Goal: Task Accomplishment & Management: Manage account settings

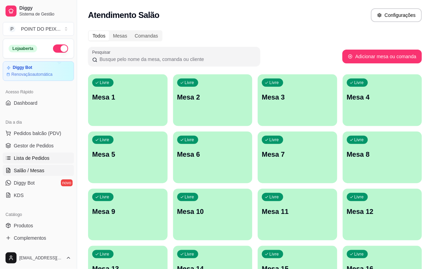
click at [45, 159] on span "Lista de Pedidos" at bounding box center [32, 158] width 36 height 7
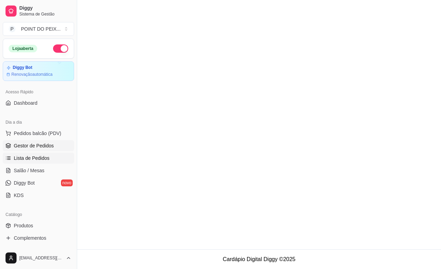
click at [42, 148] on span "Gestor de Pedidos" at bounding box center [34, 145] width 40 height 7
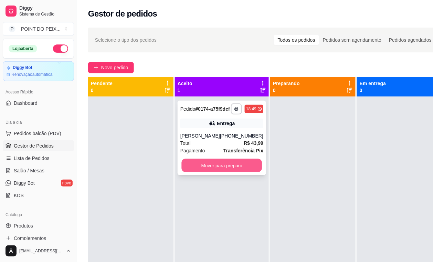
click at [222, 172] on button "Mover para preparo" at bounding box center [222, 165] width 81 height 13
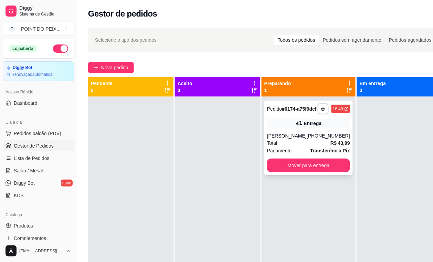
click at [283, 147] on div "Total R$ 43,99" at bounding box center [308, 143] width 83 height 8
click at [50, 148] on span "Gestor de Pedidos" at bounding box center [34, 145] width 40 height 7
click at [42, 170] on span "Salão / Mesas" at bounding box center [29, 170] width 31 height 7
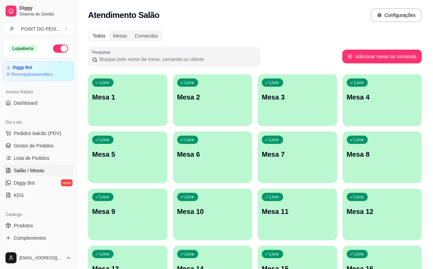
click at [195, 98] on p "Mesa 2" at bounding box center [212, 97] width 71 height 10
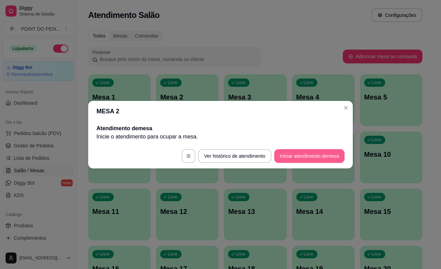
click at [299, 154] on button "Iniciar atendimento de mesa" at bounding box center [309, 156] width 70 height 14
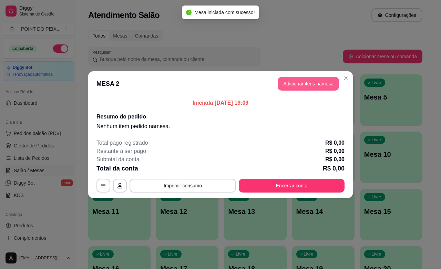
click at [288, 83] on button "Adicionar itens na mesa" at bounding box center [307, 84] width 61 height 14
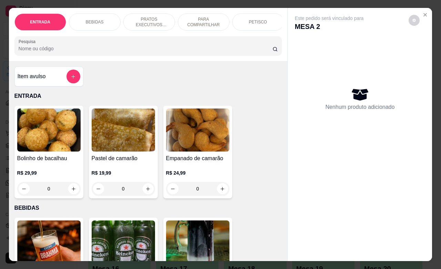
click at [255, 19] on p "PETISCO" at bounding box center [257, 22] width 18 height 6
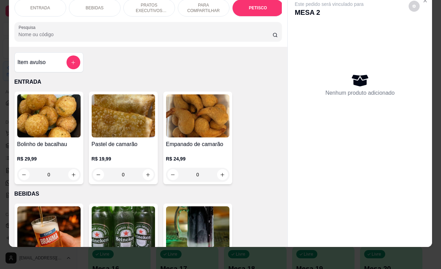
scroll to position [1509, 0]
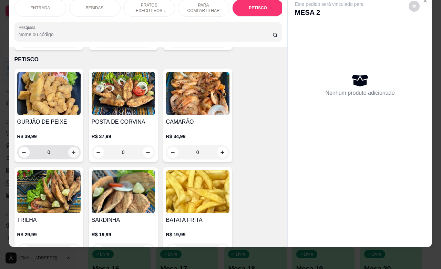
click at [71, 150] on icon "increase-product-quantity" at bounding box center [73, 152] width 5 height 5
type input "1"
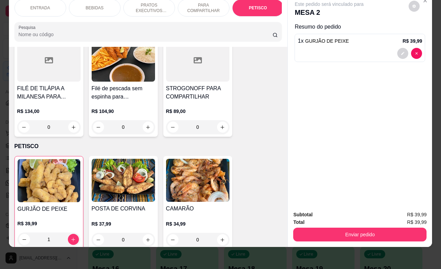
scroll to position [1422, 0]
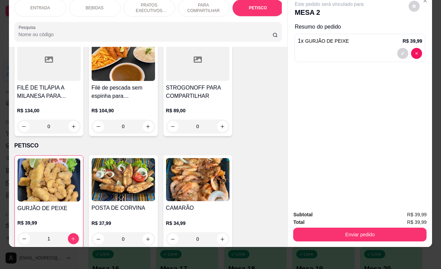
click at [95, 4] on div "BEBIDAS" at bounding box center [95, 7] width 52 height 17
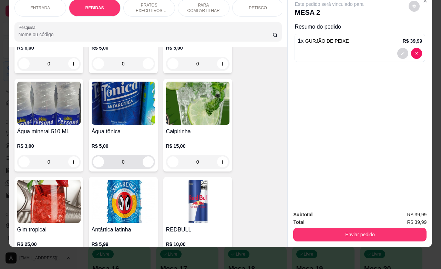
scroll to position [530, 0]
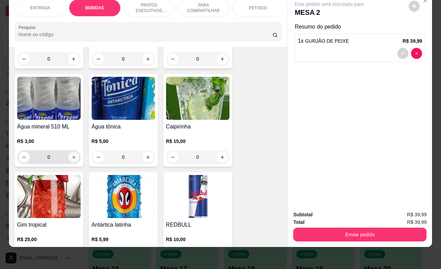
click at [71, 158] on icon "increase-product-quantity" at bounding box center [73, 157] width 5 height 5
type input "1"
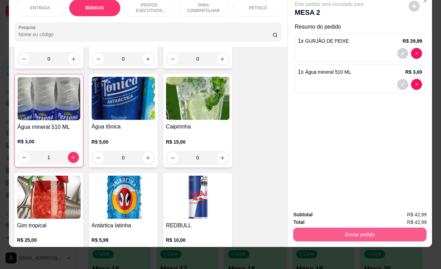
click at [352, 228] on button "Enviar pedido" at bounding box center [359, 235] width 133 height 14
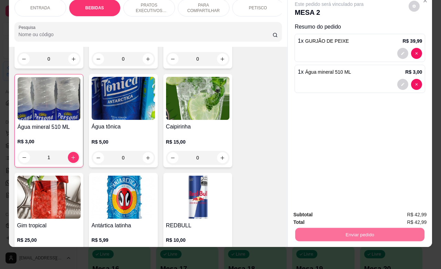
click at [328, 212] on button "Não registrar e enviar pedido" at bounding box center [336, 210] width 70 height 13
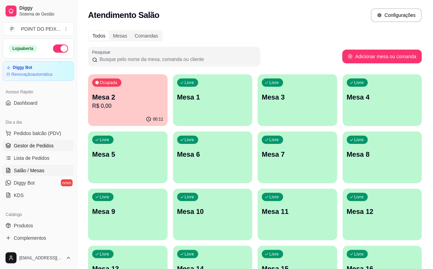
click at [41, 144] on span "Gestor de Pedidos" at bounding box center [34, 145] width 40 height 7
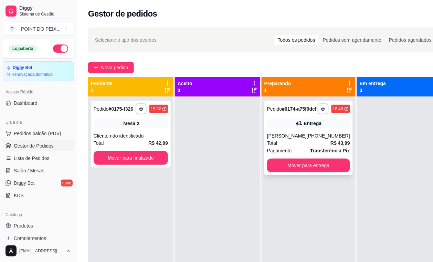
click at [308, 139] on div "[PHONE_NUMBER]" at bounding box center [328, 135] width 43 height 7
click at [309, 170] on button "Mover para entrega" at bounding box center [308, 165] width 83 height 14
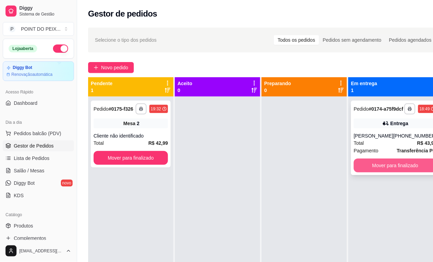
click at [380, 170] on button "Mover para finalizado" at bounding box center [395, 165] width 83 height 14
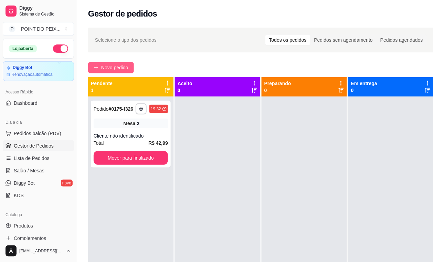
click at [114, 65] on span "Novo pedido" at bounding box center [114, 68] width 27 height 8
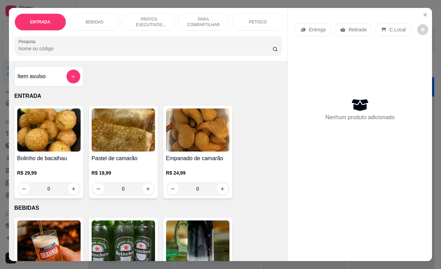
click at [312, 26] on p "Entrega" at bounding box center [316, 29] width 17 height 7
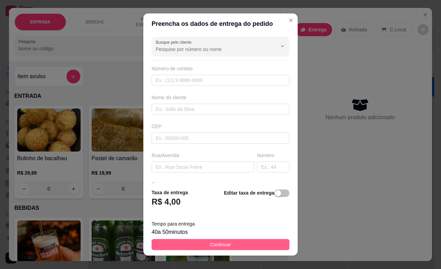
click at [224, 247] on button "Continuar" at bounding box center [220, 244] width 138 height 11
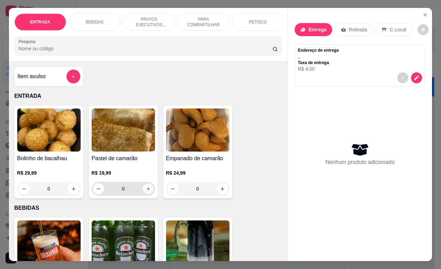
click at [145, 191] on icon "increase-product-quantity" at bounding box center [147, 188] width 5 height 5
type input "1"
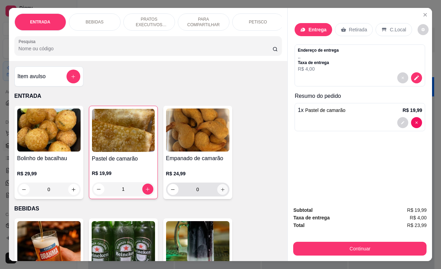
click at [220, 192] on icon "increase-product-quantity" at bounding box center [222, 189] width 5 height 5
type input "1"
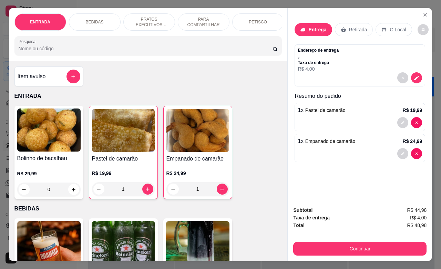
click at [248, 19] on p "PETISCO" at bounding box center [257, 22] width 18 height 6
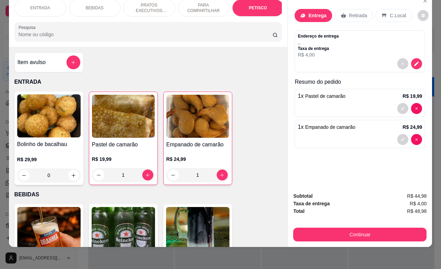
scroll to position [1510, 0]
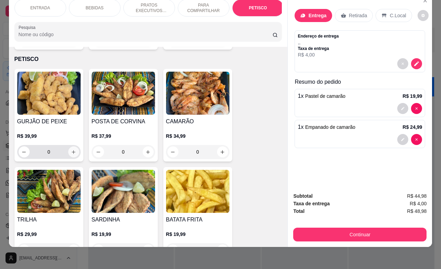
click at [71, 149] on icon "increase-product-quantity" at bounding box center [73, 151] width 5 height 5
type input "1"
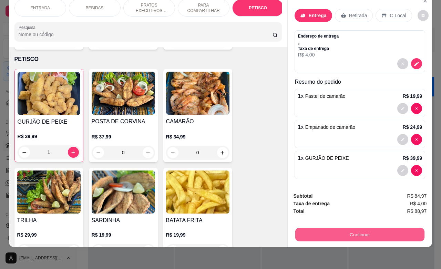
click at [319, 228] on button "Continuar" at bounding box center [359, 234] width 129 height 13
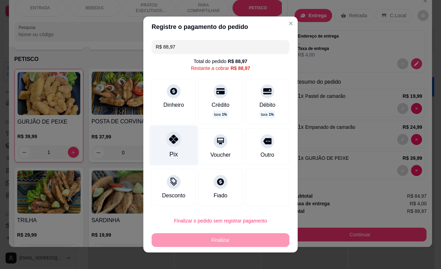
click at [170, 138] on icon at bounding box center [173, 139] width 9 height 9
type input "R$ 0,00"
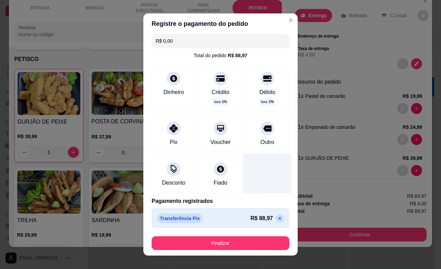
scroll to position [0, 0]
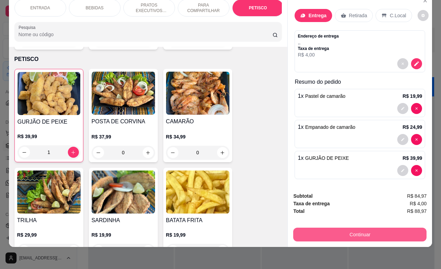
click at [346, 228] on button "Continuar" at bounding box center [359, 235] width 133 height 14
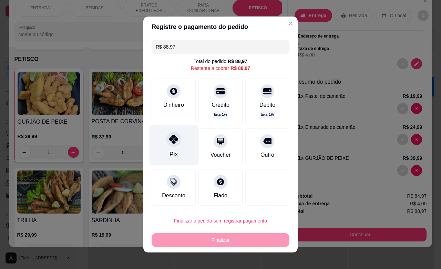
click at [169, 146] on div at bounding box center [173, 138] width 15 height 15
type input "R$ 0,00"
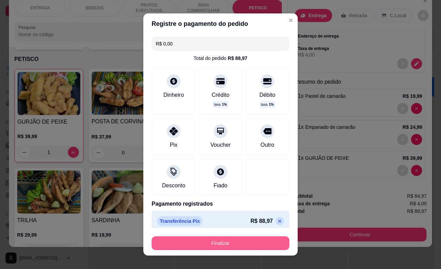
click at [209, 245] on button "Finalizar" at bounding box center [220, 243] width 138 height 14
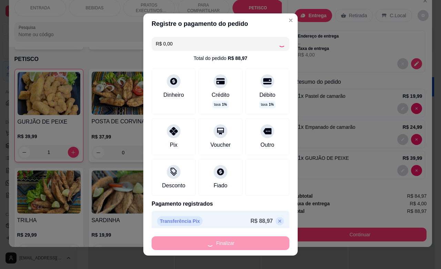
type input "0"
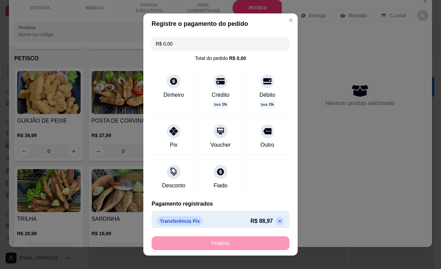
type input "-R$ 88,97"
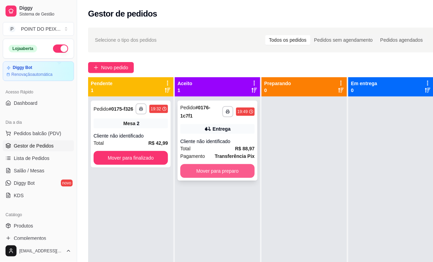
click at [211, 169] on button "Mover para preparo" at bounding box center [217, 171] width 74 height 14
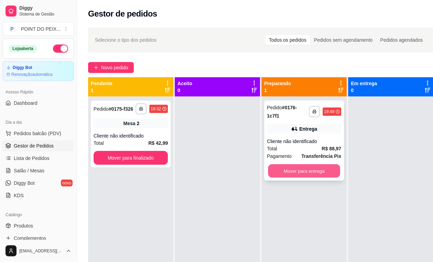
click at [300, 169] on button "Mover para entrega" at bounding box center [304, 170] width 72 height 13
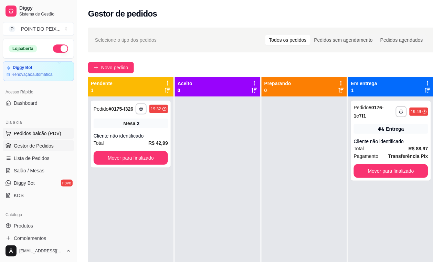
click at [45, 137] on button "Pedidos balcão (PDV)" at bounding box center [38, 133] width 71 height 11
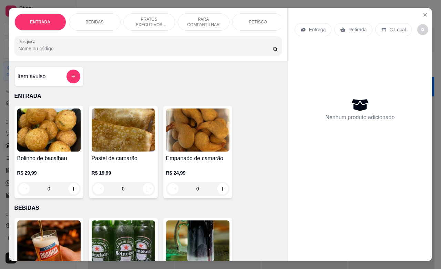
click at [389, 27] on p "C.Local" at bounding box center [397, 29] width 16 height 7
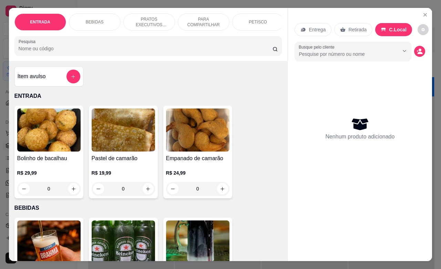
click at [257, 20] on p "PETISCO" at bounding box center [257, 22] width 18 height 6
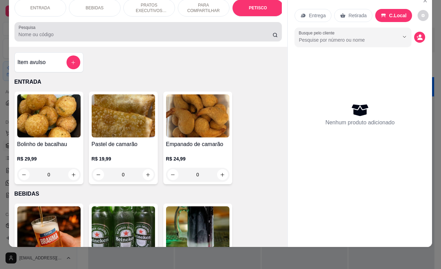
scroll to position [1509, 0]
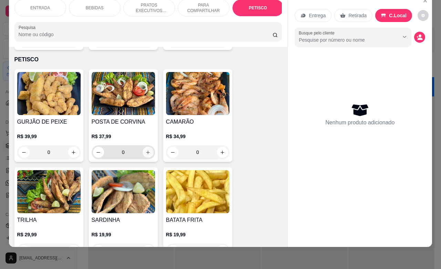
click at [146, 150] on icon "increase-product-quantity" at bounding box center [147, 152] width 5 height 5
type input "1"
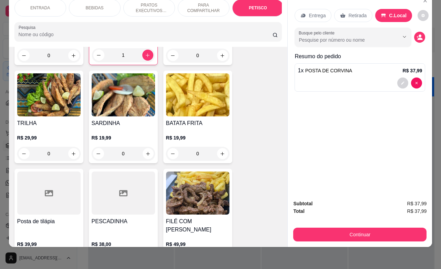
scroll to position [1638, 0]
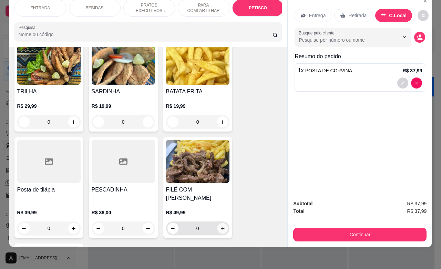
click at [217, 223] on button "increase-product-quantity" at bounding box center [222, 228] width 11 height 11
type input "1"
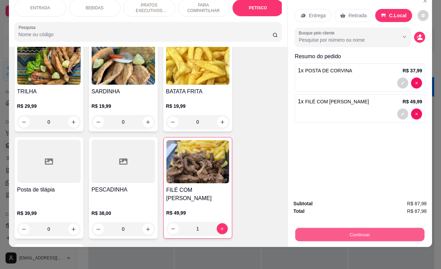
click at [353, 228] on button "Continuar" at bounding box center [359, 234] width 129 height 13
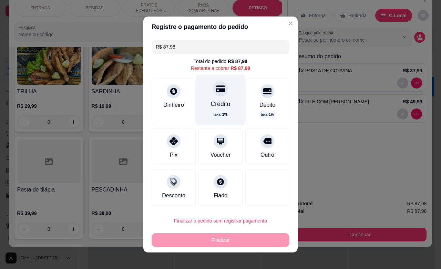
click at [214, 97] on div "Crédito taxa 1 %" at bounding box center [220, 100] width 49 height 50
type input "R$ 0,00"
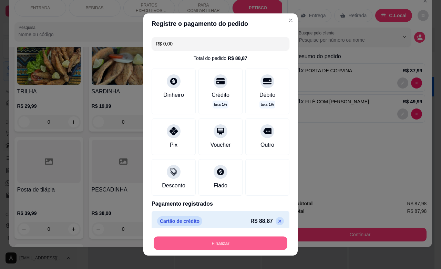
click at [212, 242] on button "Finalizar" at bounding box center [221, 242] width 134 height 13
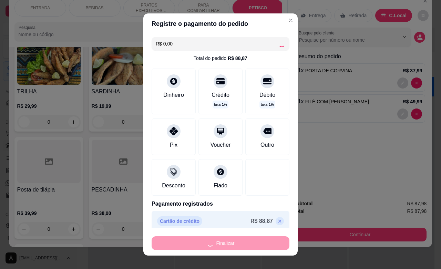
type input "0"
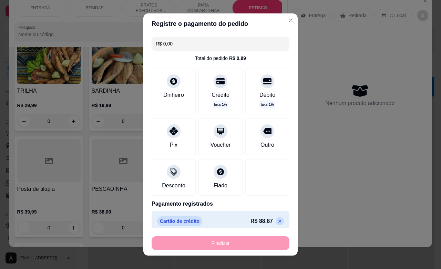
type input "-R$ 87,98"
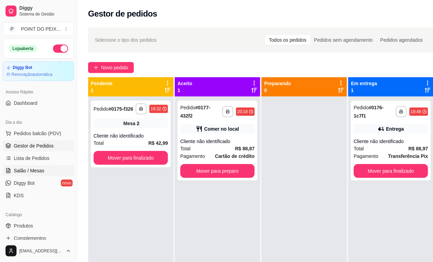
click at [40, 174] on span "Salão / Mesas" at bounding box center [29, 170] width 31 height 7
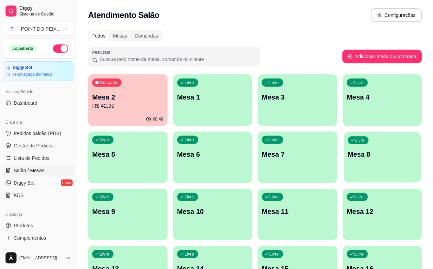
click at [344, 162] on div "Livre Mesa 8" at bounding box center [382, 153] width 77 height 42
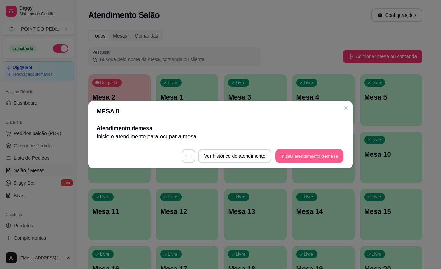
click at [317, 155] on button "Iniciar atendimento de mesa" at bounding box center [309, 155] width 68 height 13
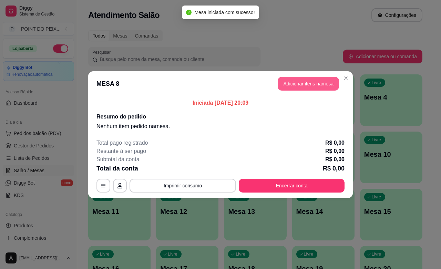
click at [292, 82] on button "Adicionar itens na mesa" at bounding box center [307, 84] width 61 height 14
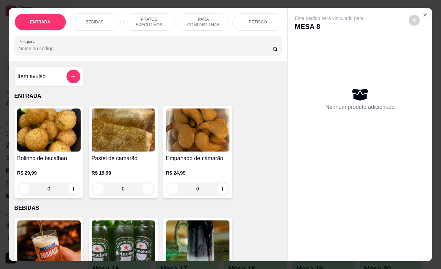
click at [259, 21] on div "PETISCO" at bounding box center [258, 21] width 52 height 17
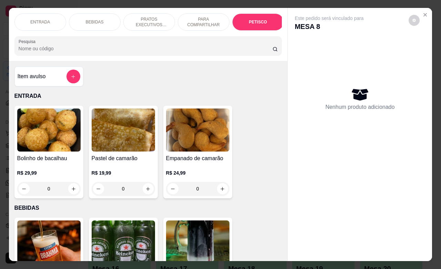
scroll to position [1509, 0]
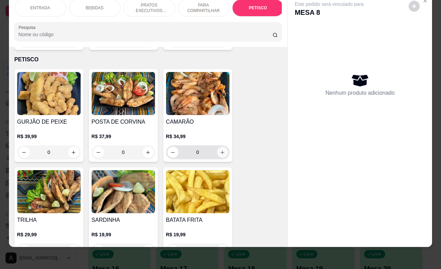
click at [219, 147] on button "increase-product-quantity" at bounding box center [222, 152] width 11 height 11
type input "1"
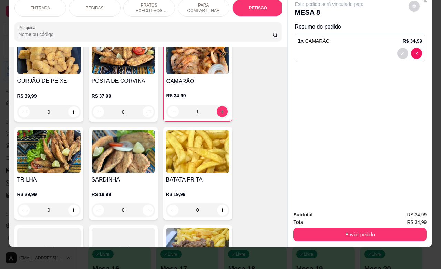
scroll to position [1595, 0]
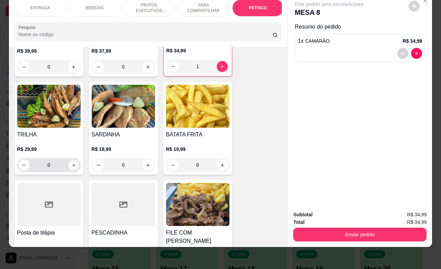
click at [70, 160] on button "increase-product-quantity" at bounding box center [73, 165] width 11 height 11
type input "1"
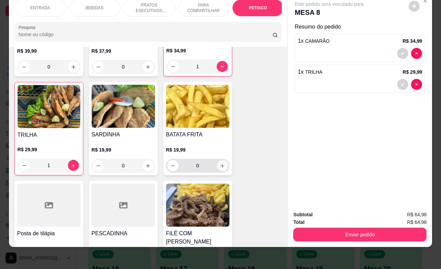
click at [220, 163] on icon "increase-product-quantity" at bounding box center [222, 165] width 5 height 5
type input "1"
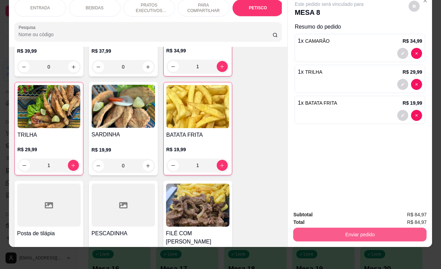
click at [353, 230] on button "Enviar pedido" at bounding box center [359, 235] width 133 height 14
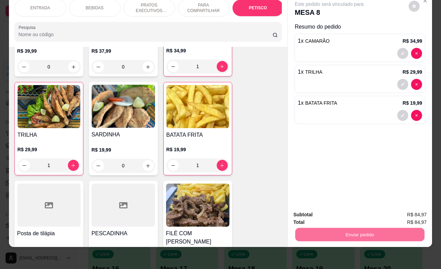
click at [332, 210] on button "Não registrar e enviar pedido" at bounding box center [336, 210] width 72 height 13
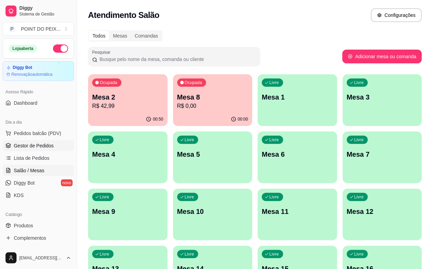
click at [45, 145] on span "Gestor de Pedidos" at bounding box center [34, 145] width 40 height 7
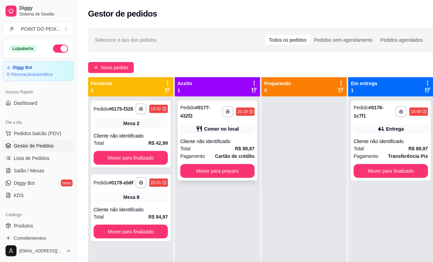
click at [237, 139] on div "Cliente não identificado" at bounding box center [217, 141] width 74 height 7
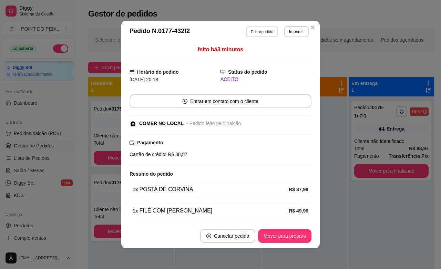
click at [264, 32] on button "Editar pedido" at bounding box center [262, 31] width 32 height 11
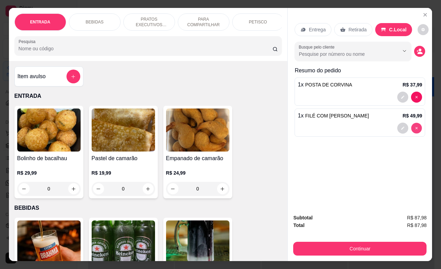
type input "0"
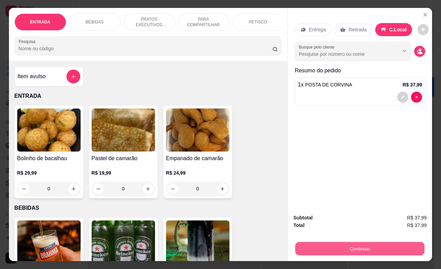
click at [358, 247] on button "Continuar" at bounding box center [359, 248] width 129 height 13
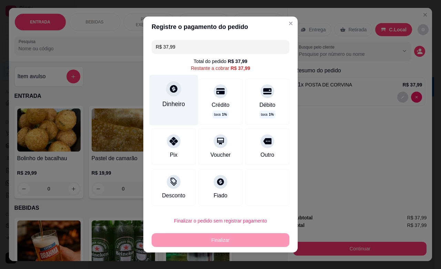
click at [169, 90] on icon at bounding box center [173, 88] width 9 height 9
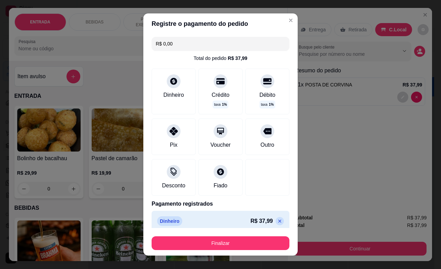
type input "R$ 0,00"
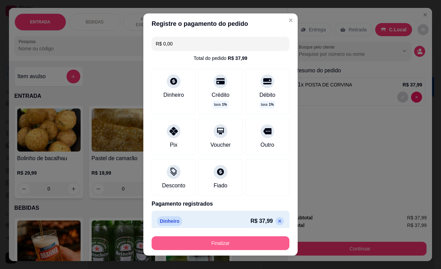
click at [223, 243] on button "Finalizar" at bounding box center [220, 243] width 138 height 14
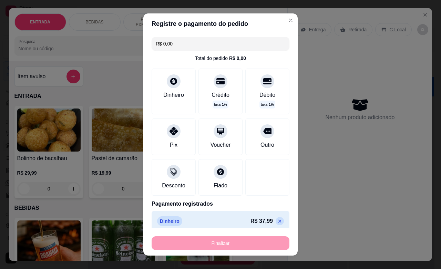
type input "0"
type input "-R$ 37,99"
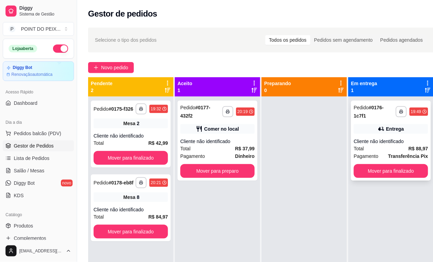
click at [383, 149] on div "Total R$ 88,97" at bounding box center [391, 149] width 74 height 8
click at [383, 174] on button "Mover para finalizado" at bounding box center [391, 171] width 74 height 14
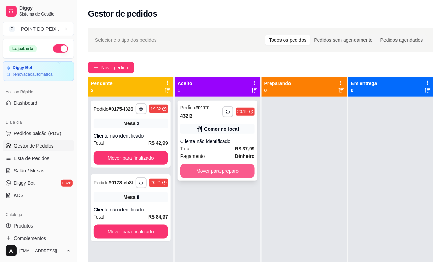
click at [231, 169] on button "Mover para preparo" at bounding box center [217, 171] width 74 height 14
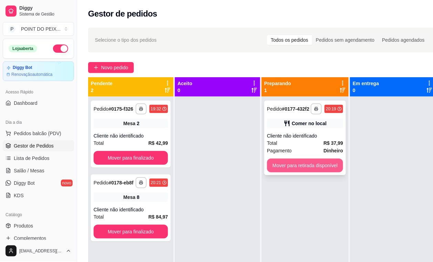
click at [290, 168] on button "Mover para retirada disponível" at bounding box center [305, 165] width 76 height 14
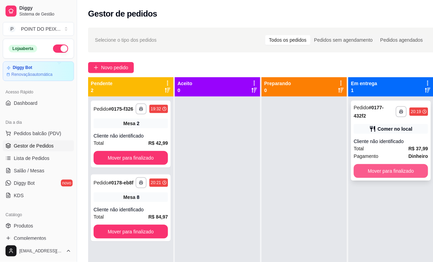
click at [379, 171] on button "Mover para finalizado" at bounding box center [391, 171] width 74 height 14
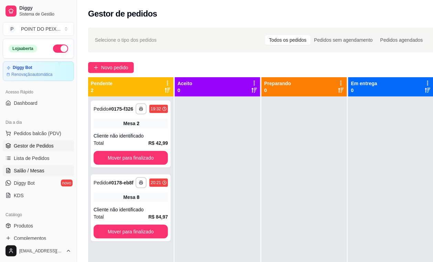
click at [40, 173] on span "Salão / Mesas" at bounding box center [29, 170] width 31 height 7
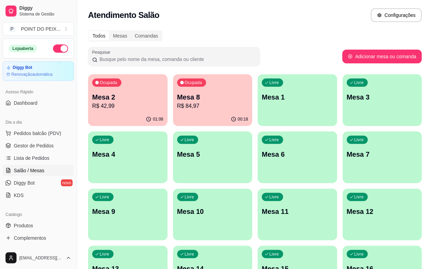
click at [343, 109] on div "Livre Mesa 3" at bounding box center [383, 95] width 80 height 43
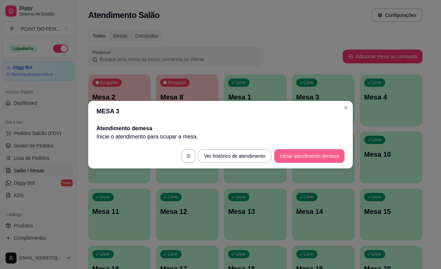
click at [299, 158] on button "Iniciar atendimento de mesa" at bounding box center [309, 156] width 70 height 14
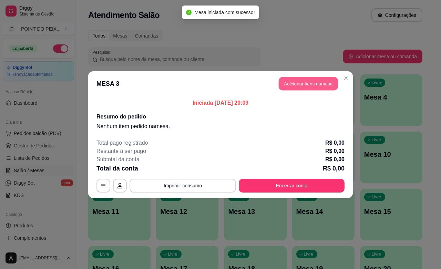
click at [304, 86] on button "Adicionar itens na mesa" at bounding box center [307, 83] width 59 height 13
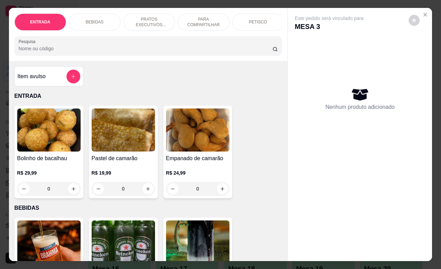
click at [92, 19] on p "BEBIDAS" at bounding box center [95, 22] width 18 height 6
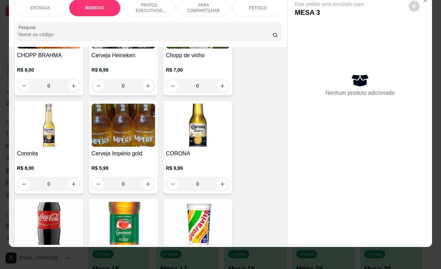
scroll to position [229, 0]
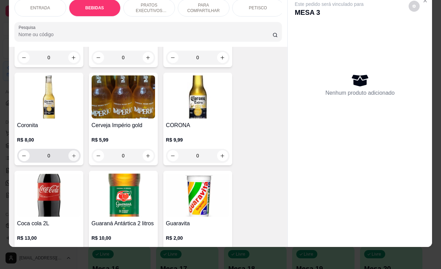
click at [71, 154] on icon "increase-product-quantity" at bounding box center [73, 155] width 5 height 5
type input "1"
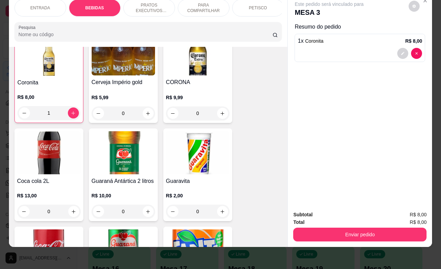
scroll to position [315, 0]
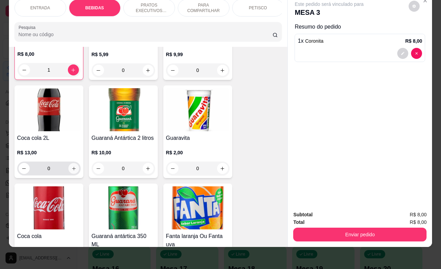
click at [72, 167] on icon "increase-product-quantity" at bounding box center [73, 168] width 5 height 5
type input "1"
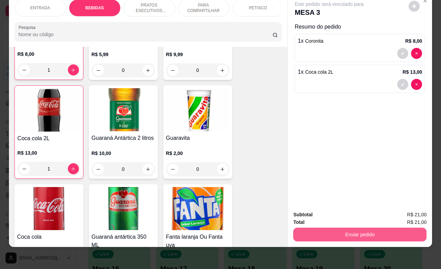
click at [360, 228] on button "Enviar pedido" at bounding box center [359, 235] width 133 height 14
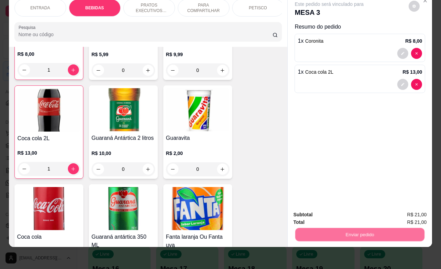
click at [325, 212] on button "Não registrar e enviar pedido" at bounding box center [336, 210] width 70 height 13
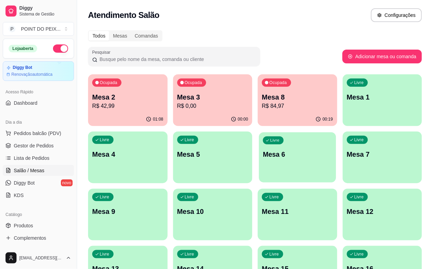
click at [259, 165] on div "Livre Mesa 6" at bounding box center [297, 153] width 77 height 42
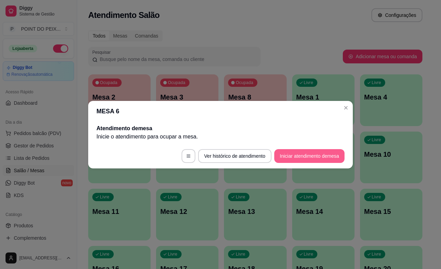
click at [300, 159] on button "Iniciar atendimento de mesa" at bounding box center [309, 156] width 70 height 14
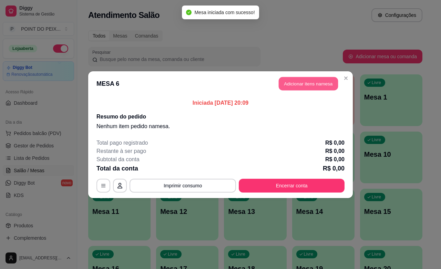
click at [300, 82] on button "Adicionar itens na mesa" at bounding box center [307, 83] width 59 height 13
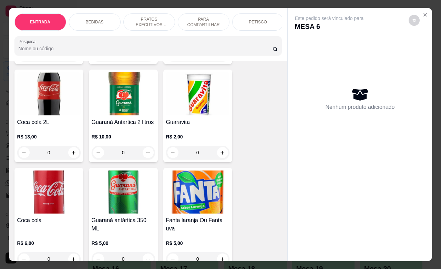
scroll to position [387, 0]
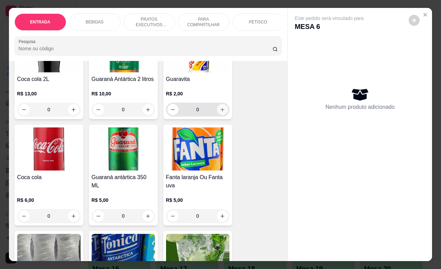
click at [220, 112] on icon "increase-product-quantity" at bounding box center [222, 110] width 4 height 4
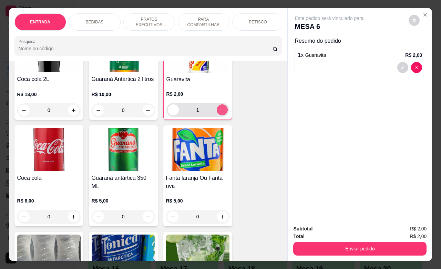
click at [219, 113] on icon "increase-product-quantity" at bounding box center [221, 109] width 5 height 5
click at [171, 113] on icon "decrease-product-quantity" at bounding box center [172, 109] width 5 height 5
type input "3"
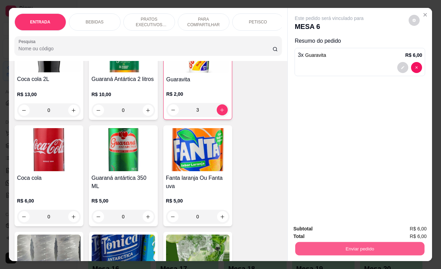
click at [369, 243] on button "Enviar pedido" at bounding box center [359, 248] width 129 height 13
click at [338, 226] on button "Não registrar e enviar pedido" at bounding box center [336, 227] width 72 height 13
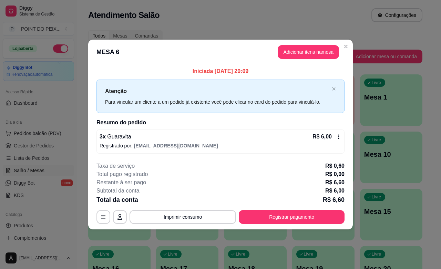
click at [279, 19] on div "Atendimento Salão Configurações" at bounding box center [255, 15] width 334 height 14
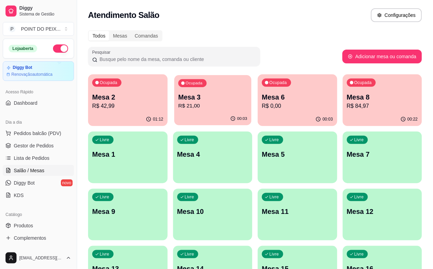
click at [193, 102] on p "R$ 21,00" at bounding box center [212, 106] width 69 height 8
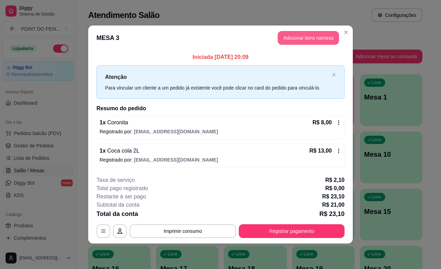
click at [300, 42] on button "Adicionar itens na mesa" at bounding box center [307, 38] width 61 height 14
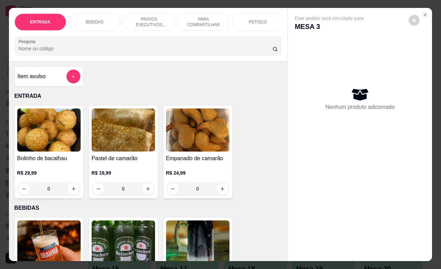
click at [213, 21] on p "PARA COMPARTILHAR" at bounding box center [203, 22] width 40 height 11
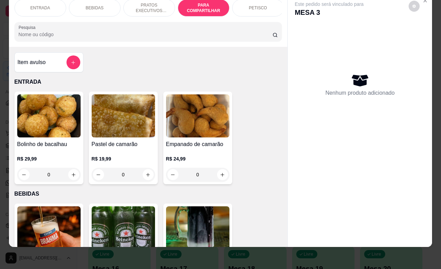
scroll to position [1282, 0]
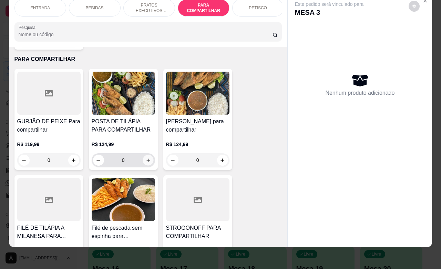
click at [146, 158] on icon "increase-product-quantity" at bounding box center [147, 159] width 3 height 3
type input "1"
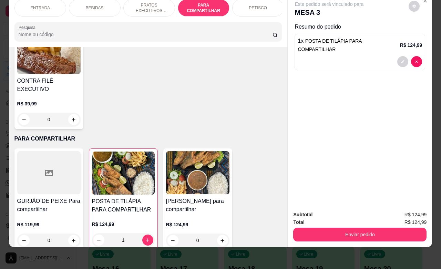
scroll to position [1196, 0]
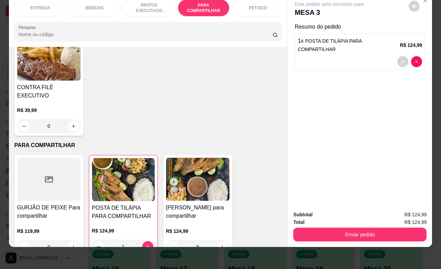
click at [258, 5] on p "PETISCO" at bounding box center [257, 8] width 18 height 6
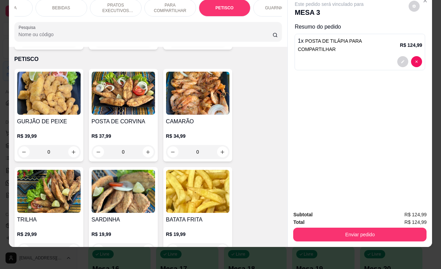
scroll to position [0, 52]
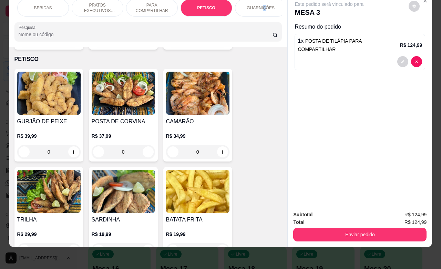
click at [259, 5] on p "GUARNIÇÕES" at bounding box center [260, 8] width 28 height 6
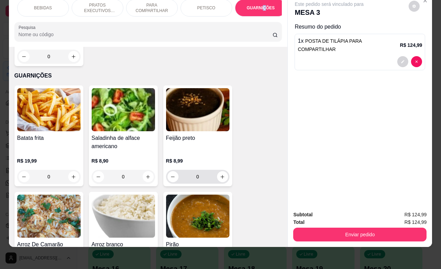
scroll to position [1941, 0]
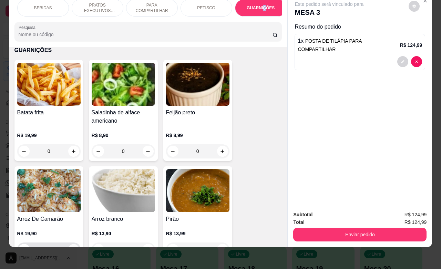
click at [72, 247] on icon "increase-product-quantity" at bounding box center [73, 249] width 5 height 5
type input "1"
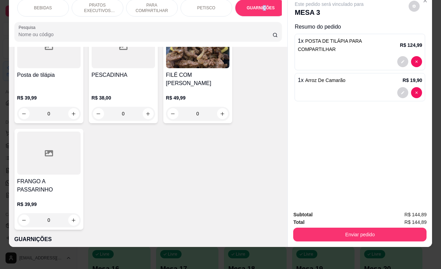
scroll to position [1726, 0]
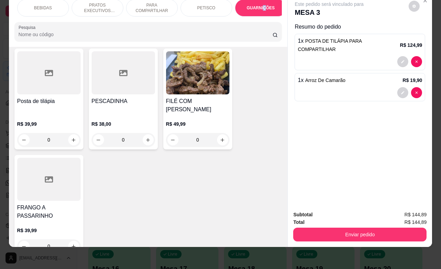
click at [198, 5] on p "PETISCO" at bounding box center [206, 8] width 18 height 6
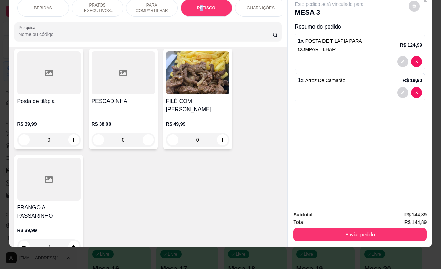
scroll to position [1510, 0]
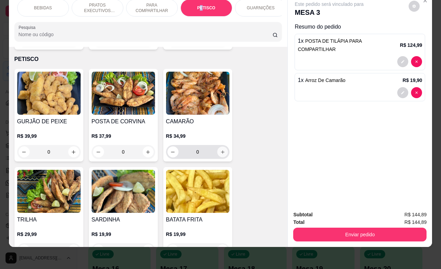
click at [220, 149] on icon "increase-product-quantity" at bounding box center [222, 151] width 5 height 5
type input "1"
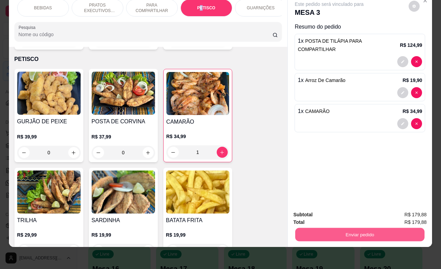
click at [331, 228] on button "Enviar pedido" at bounding box center [359, 234] width 129 height 13
click at [322, 212] on button "Não registrar e enviar pedido" at bounding box center [336, 210] width 70 height 13
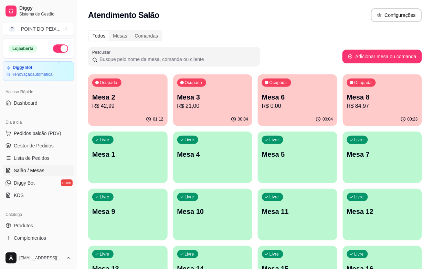
click at [181, 98] on p "Mesa 3" at bounding box center [212, 97] width 71 height 10
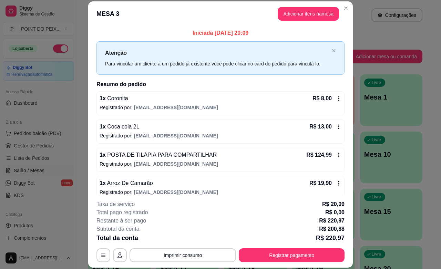
scroll to position [37, 0]
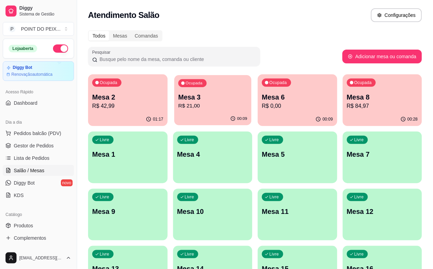
click at [187, 104] on p "R$ 21,00" at bounding box center [212, 106] width 69 height 8
click at [262, 102] on p "R$ 0,00" at bounding box center [297, 106] width 71 height 8
click at [263, 106] on p "R$ 0,00" at bounding box center [297, 106] width 69 height 8
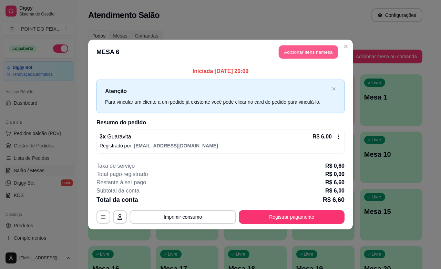
click at [299, 54] on button "Adicionar itens na mesa" at bounding box center [307, 51] width 59 height 13
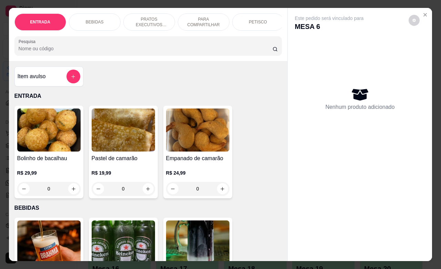
click at [248, 19] on p "PETISCO" at bounding box center [257, 22] width 18 height 6
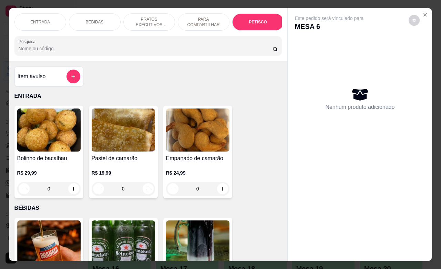
scroll to position [1509, 0]
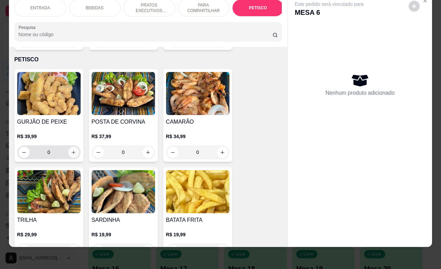
click at [71, 150] on icon "increase-product-quantity" at bounding box center [73, 152] width 5 height 5
type input "1"
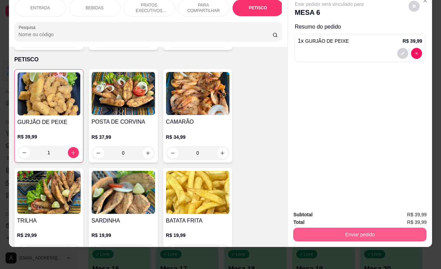
click at [358, 230] on button "Enviar pedido" at bounding box center [359, 235] width 133 height 14
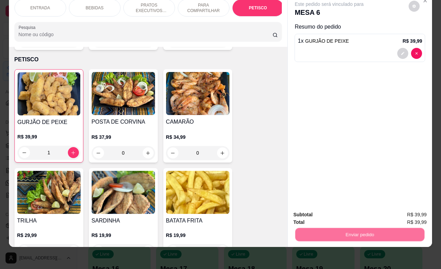
click at [336, 210] on button "Não registrar e enviar pedido" at bounding box center [336, 210] width 72 height 13
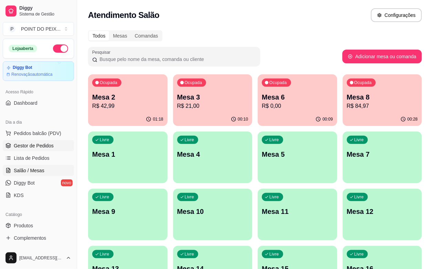
click at [41, 148] on span "Gestor de Pedidos" at bounding box center [34, 145] width 40 height 7
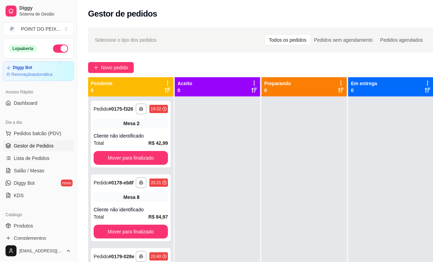
click at [248, 10] on div "Gestor de pedidos" at bounding box center [261, 13] width 346 height 11
click at [36, 159] on span "Lista de Pedidos" at bounding box center [32, 158] width 36 height 7
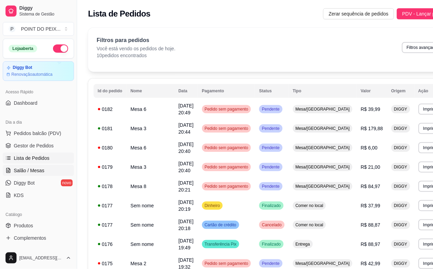
click at [40, 171] on span "Salão / Mesas" at bounding box center [29, 170] width 31 height 7
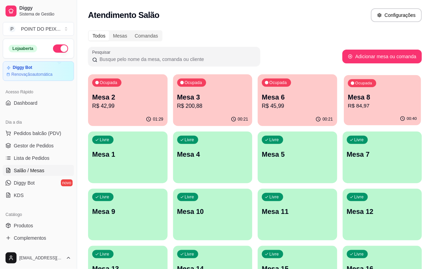
click at [348, 99] on p "Mesa 8" at bounding box center [382, 97] width 69 height 9
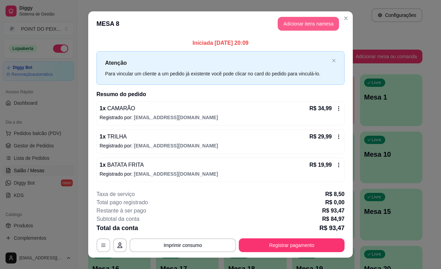
click at [298, 28] on button "Adicionar itens na mesa" at bounding box center [307, 24] width 61 height 14
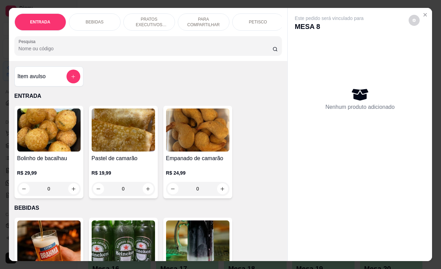
click at [96, 20] on p "BEBIDAS" at bounding box center [95, 22] width 18 height 6
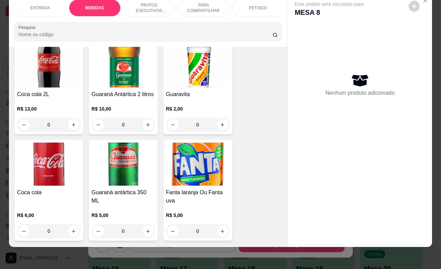
scroll to position [401, 0]
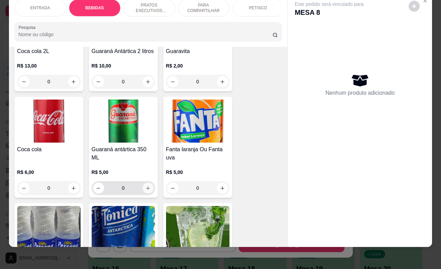
click at [146, 190] on icon "increase-product-quantity" at bounding box center [147, 188] width 5 height 5
type input "1"
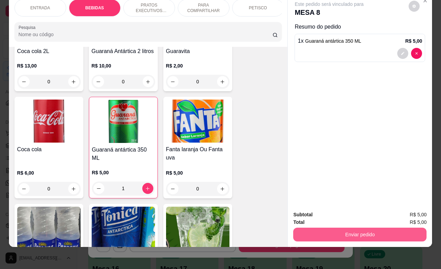
click at [331, 231] on button "Enviar pedido" at bounding box center [359, 235] width 133 height 14
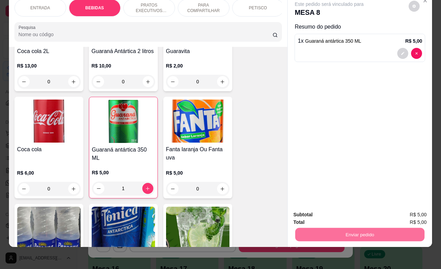
click at [330, 211] on button "Não registrar e enviar pedido" at bounding box center [336, 210] width 72 height 13
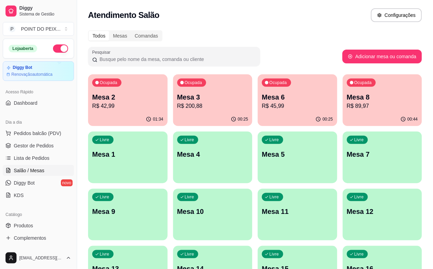
click at [262, 104] on p "R$ 45,99" at bounding box center [297, 106] width 71 height 8
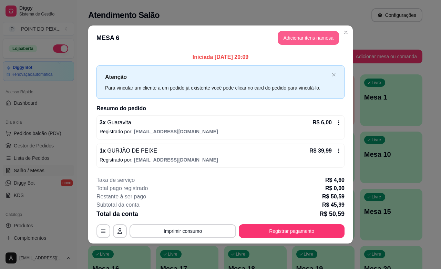
click at [310, 40] on button "Adicionar itens na mesa" at bounding box center [307, 38] width 61 height 14
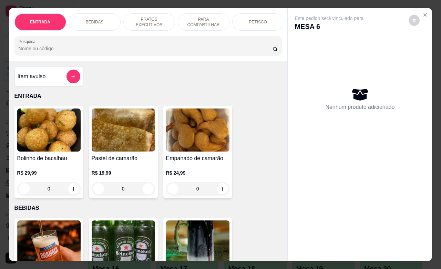
click at [255, 19] on p "PETISCO" at bounding box center [257, 22] width 18 height 6
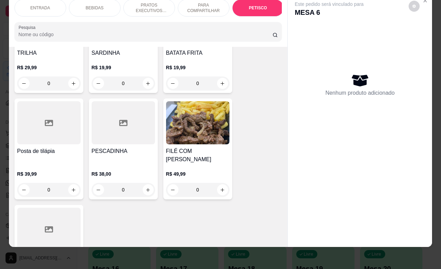
scroll to position [1681, 0]
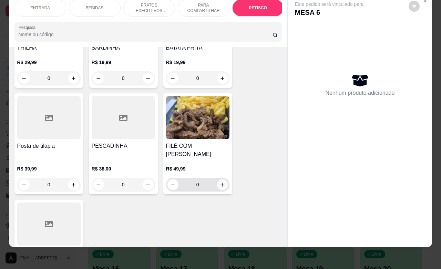
click at [217, 179] on button "increase-product-quantity" at bounding box center [222, 184] width 11 height 11
type input "1"
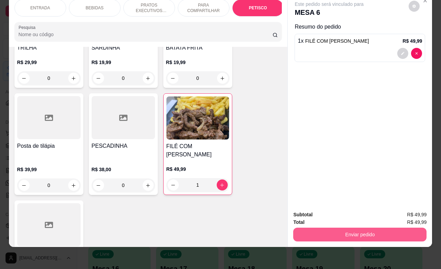
click at [335, 231] on button "Enviar pedido" at bounding box center [359, 235] width 133 height 14
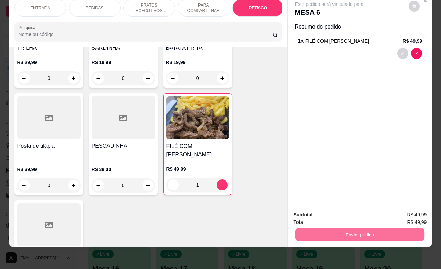
click at [338, 212] on button "Não registrar e enviar pedido" at bounding box center [336, 210] width 70 height 13
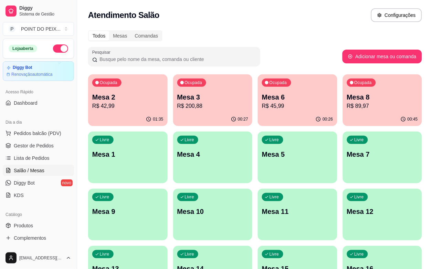
click at [121, 105] on p "R$ 42,99" at bounding box center [127, 106] width 71 height 8
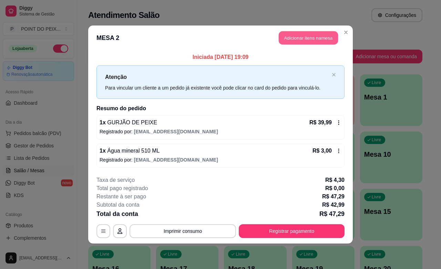
click at [300, 41] on button "Adicionar itens na mesa" at bounding box center [307, 37] width 59 height 13
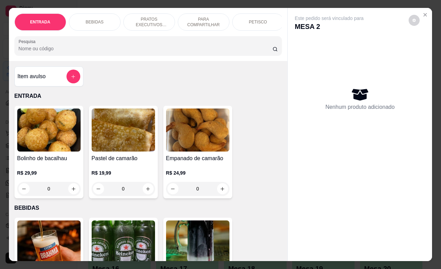
click at [100, 22] on div "BEBIDAS" at bounding box center [95, 21] width 52 height 17
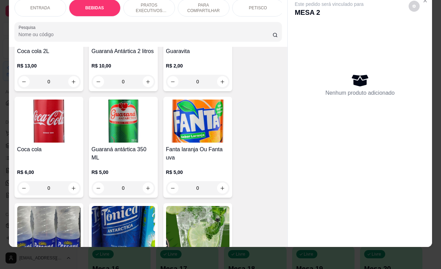
scroll to position [487, 0]
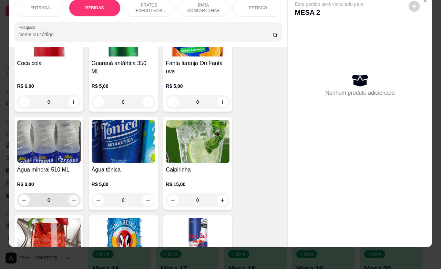
click at [68, 203] on button "increase-product-quantity" at bounding box center [73, 200] width 11 height 11
type input "1"
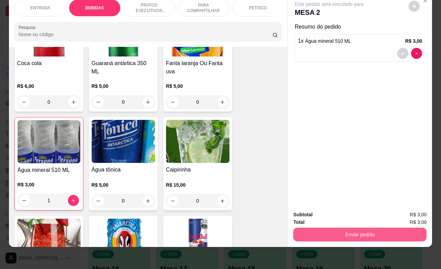
click at [358, 231] on button "Enviar pedido" at bounding box center [359, 235] width 133 height 14
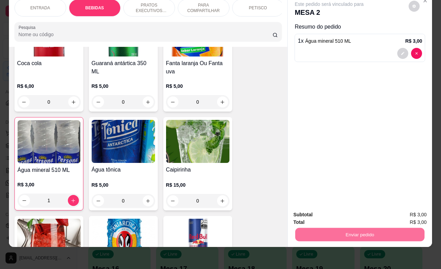
click at [325, 207] on button "Não registrar e enviar pedido" at bounding box center [336, 210] width 70 height 13
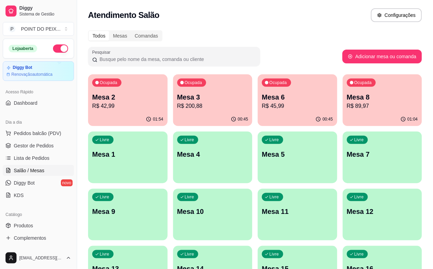
click at [347, 97] on p "Mesa 8" at bounding box center [382, 97] width 71 height 10
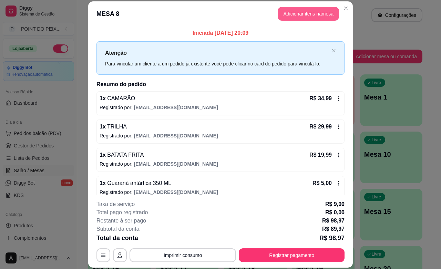
click at [297, 15] on button "Adicionar itens na mesa" at bounding box center [307, 14] width 61 height 14
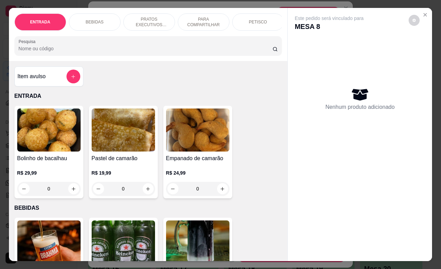
click at [96, 19] on p "BEBIDAS" at bounding box center [95, 22] width 18 height 6
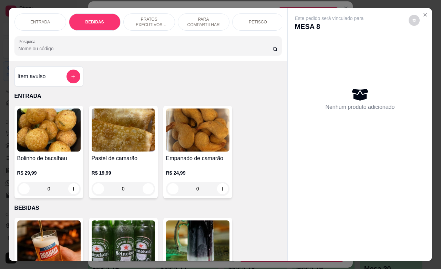
scroll to position [143, 0]
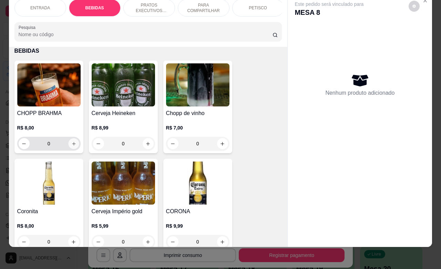
click at [68, 147] on button "increase-product-quantity" at bounding box center [73, 143] width 11 height 11
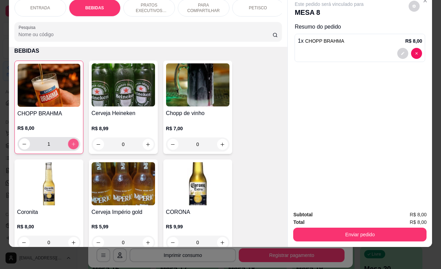
click at [68, 147] on button "increase-product-quantity" at bounding box center [73, 144] width 11 height 11
type input "3"
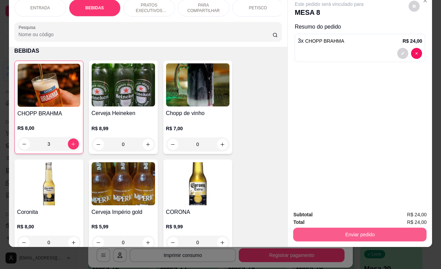
click at [346, 228] on button "Enviar pedido" at bounding box center [359, 235] width 133 height 14
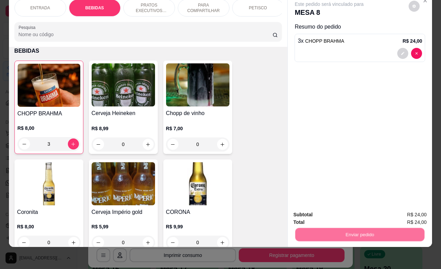
click at [336, 212] on button "Não registrar e enviar pedido" at bounding box center [336, 210] width 70 height 13
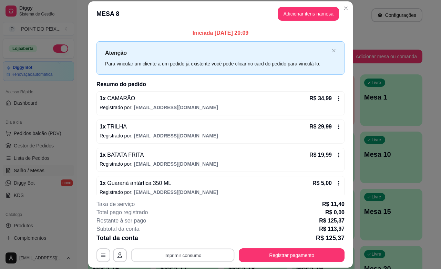
click at [191, 255] on button "Imprimir consumo" at bounding box center [182, 254] width 103 height 13
click at [187, 243] on button "IMPRESSORA" at bounding box center [181, 239] width 50 height 11
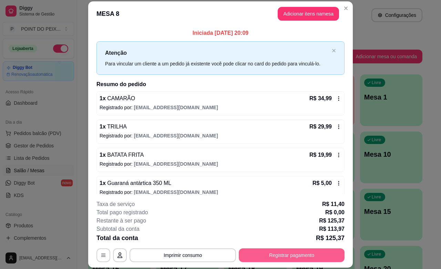
click at [261, 252] on button "Registrar pagamento" at bounding box center [292, 255] width 106 height 14
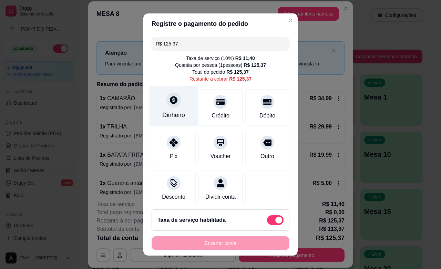
click at [166, 106] on div at bounding box center [173, 99] width 15 height 15
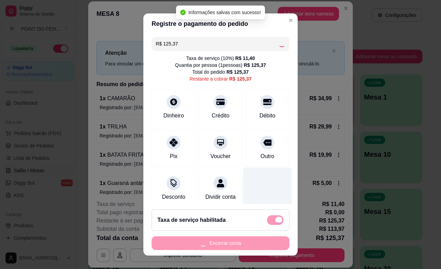
type input "R$ 0,00"
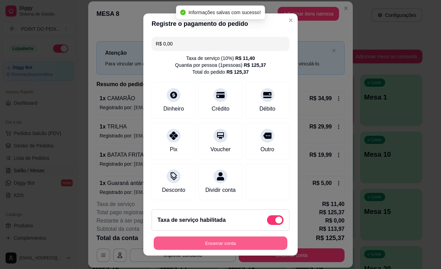
click at [236, 243] on button "Encerrar conta" at bounding box center [221, 242] width 134 height 13
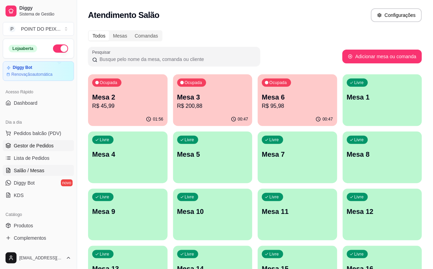
click at [39, 149] on span "Gestor de Pedidos" at bounding box center [34, 145] width 40 height 7
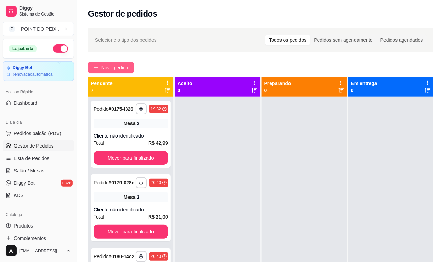
click at [107, 71] on span "Novo pedido" at bounding box center [114, 68] width 27 height 8
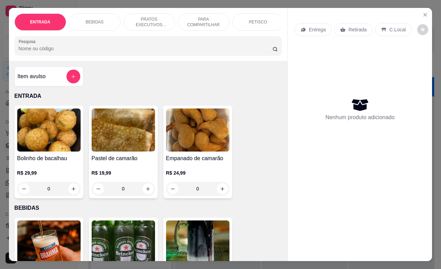
click at [314, 30] on div "Entrega" at bounding box center [312, 29] width 37 height 13
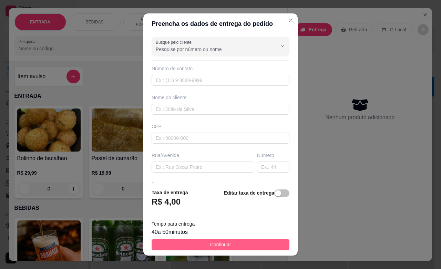
click at [240, 242] on button "Continuar" at bounding box center [220, 244] width 138 height 11
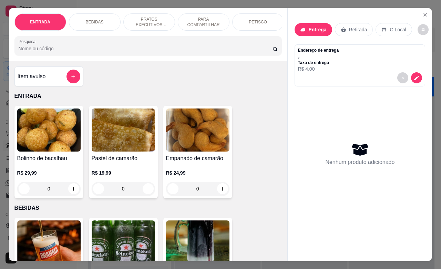
click at [245, 15] on div "PETISCO" at bounding box center [258, 21] width 52 height 17
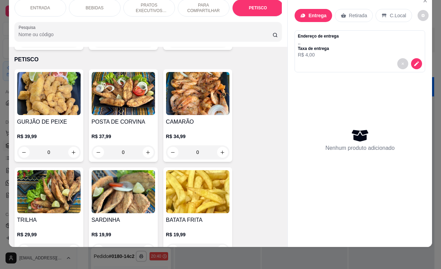
scroll to position [1552, 0]
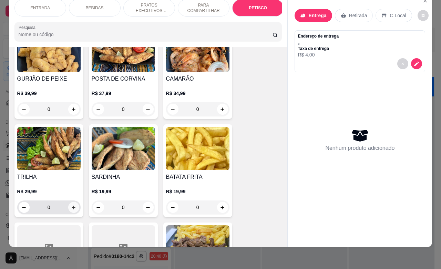
click at [71, 205] on icon "increase-product-quantity" at bounding box center [73, 207] width 5 height 5
type input "1"
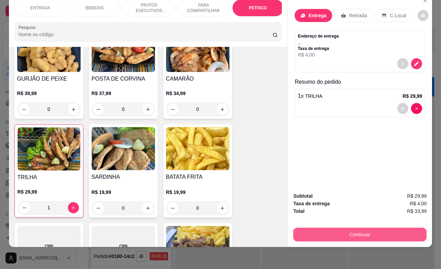
click at [335, 231] on button "Continuar" at bounding box center [359, 235] width 133 height 14
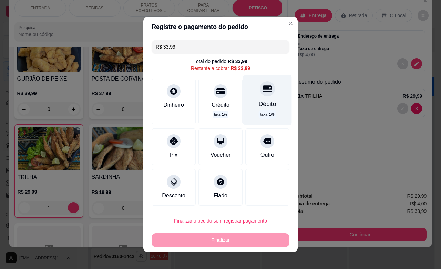
click at [258, 101] on div "Débito" at bounding box center [267, 103] width 18 height 9
type input "R$ 0,00"
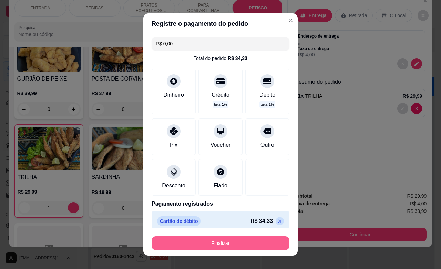
click at [233, 241] on button "Finalizar" at bounding box center [220, 243] width 138 height 14
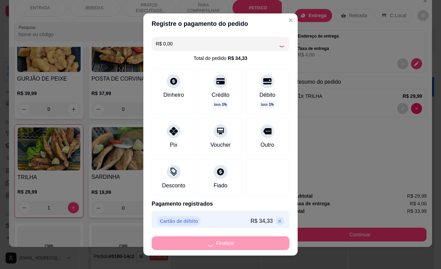
type input "0"
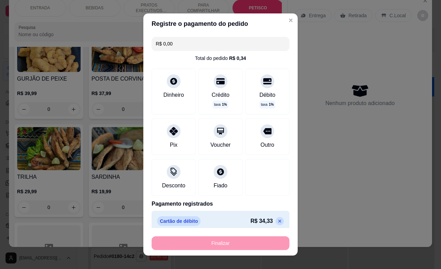
type input "-R$ 33,99"
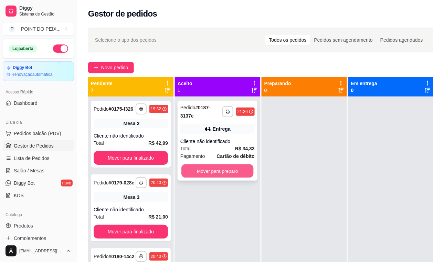
click at [220, 170] on button "Mover para preparo" at bounding box center [217, 170] width 72 height 13
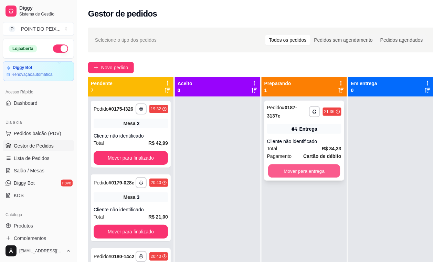
click at [302, 172] on button "Mover para entrega" at bounding box center [304, 170] width 72 height 13
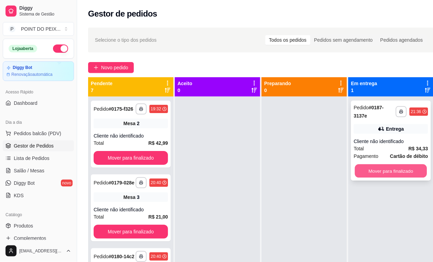
click at [371, 171] on button "Mover para finalizado" at bounding box center [391, 170] width 72 height 13
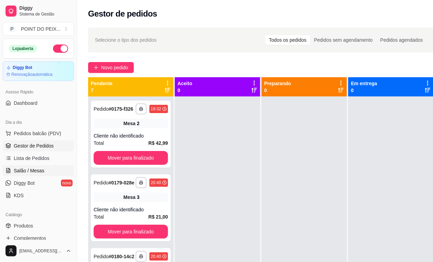
click at [34, 171] on span "Salão / Mesas" at bounding box center [29, 170] width 31 height 7
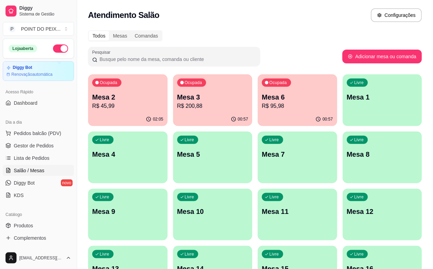
click at [127, 110] on div "Ocupada Mesa 2 R$ 45,99" at bounding box center [128, 93] width 80 height 38
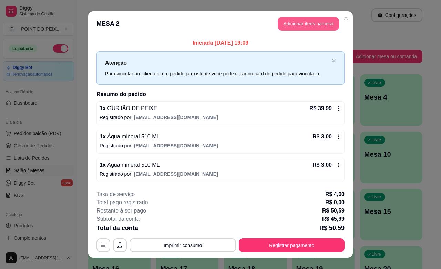
click at [314, 28] on button "Adicionar itens na mesa" at bounding box center [307, 24] width 61 height 14
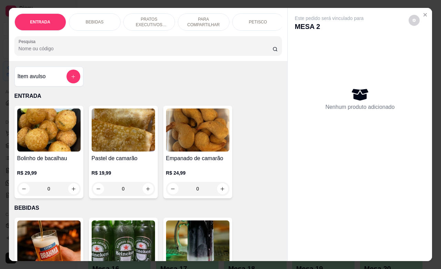
click at [95, 20] on p "BEBIDAS" at bounding box center [95, 22] width 18 height 6
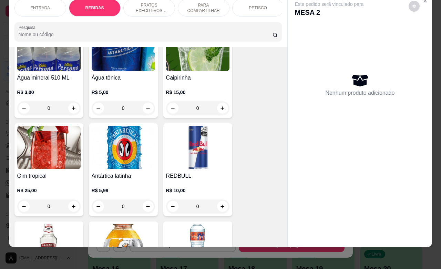
scroll to position [616, 0]
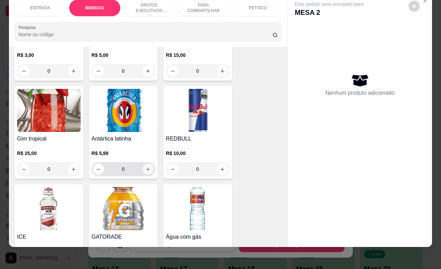
click at [147, 171] on button "increase-product-quantity" at bounding box center [147, 168] width 11 height 11
type input "1"
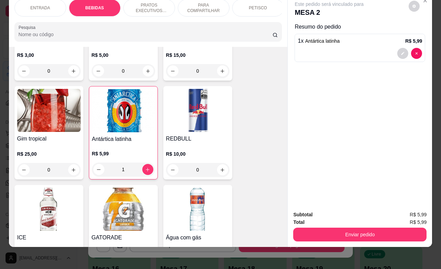
drag, startPoint x: 123, startPoint y: 172, endPoint x: 112, endPoint y: 178, distance: 12.5
click at [112, 178] on div "Antártica latinha R$ 5,99 1" at bounding box center [123, 132] width 69 height 93
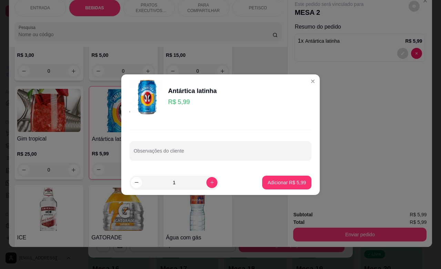
drag, startPoint x: 158, startPoint y: 188, endPoint x: 150, endPoint y: 189, distance: 8.4
click at [150, 189] on footer "1 Adicionar R$ 5,99" at bounding box center [220, 182] width 198 height 25
type input "15"
click at [272, 178] on button "Adicionar R$ 89,85" at bounding box center [285, 182] width 51 height 13
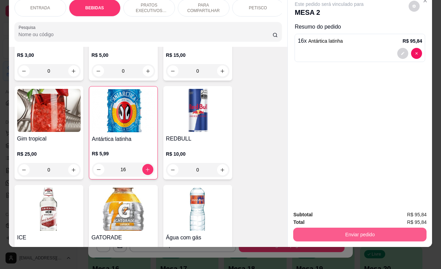
click at [336, 228] on button "Enviar pedido" at bounding box center [359, 235] width 133 height 14
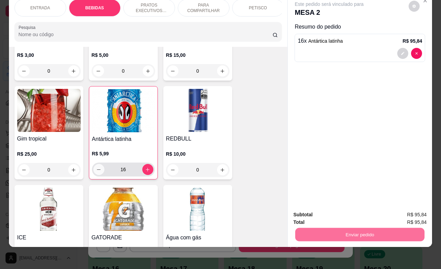
click at [93, 172] on button "decrease-product-quantity" at bounding box center [98, 169] width 11 height 11
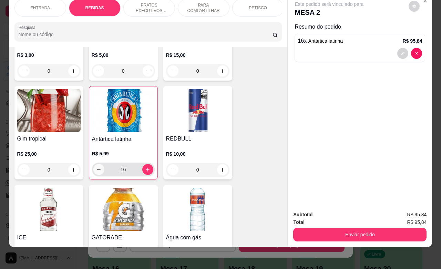
click at [96, 171] on icon "decrease-product-quantity" at bounding box center [98, 169] width 5 height 5
type input "15"
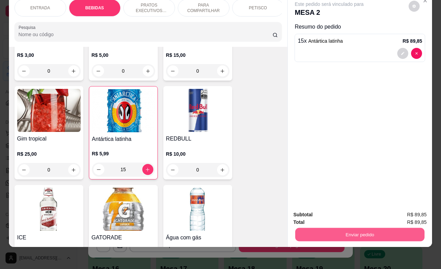
click at [339, 228] on button "Enviar pedido" at bounding box center [359, 234] width 129 height 13
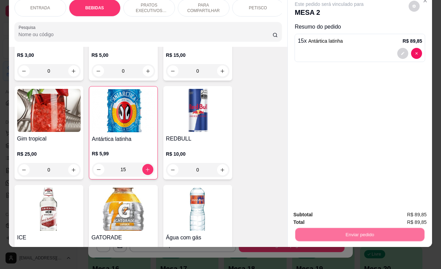
click at [343, 211] on button "Não registrar e enviar pedido" at bounding box center [336, 210] width 72 height 13
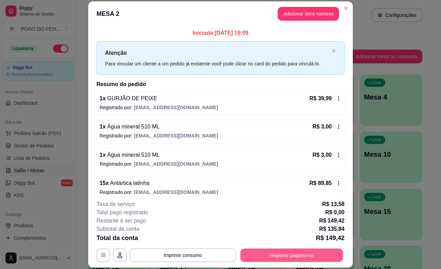
click at [296, 257] on button "Registrar pagamento" at bounding box center [291, 254] width 103 height 13
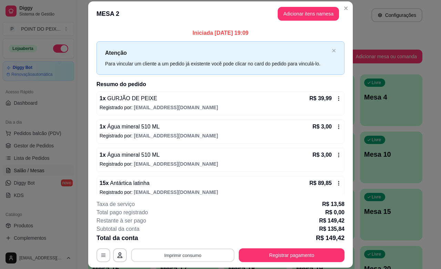
click at [188, 255] on button "Imprimir consumo" at bounding box center [182, 254] width 103 height 13
click at [185, 241] on button "IMPRESSORA" at bounding box center [181, 239] width 50 height 11
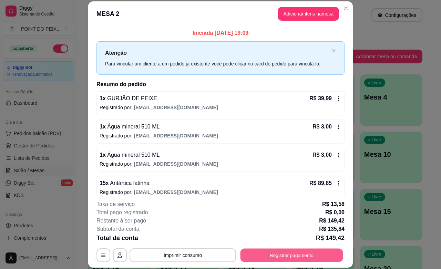
click at [274, 258] on button "Registrar pagamento" at bounding box center [291, 254] width 103 height 13
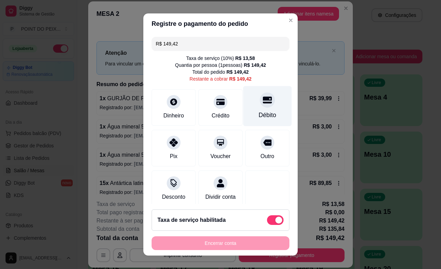
click at [258, 112] on div "Débito" at bounding box center [267, 114] width 18 height 9
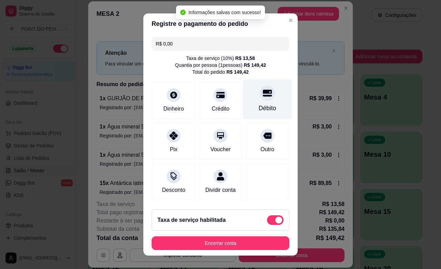
type input "R$ 0,00"
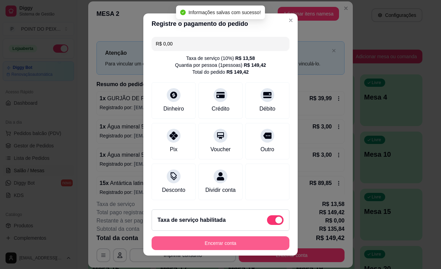
click at [228, 245] on button "Encerrar conta" at bounding box center [220, 243] width 138 height 14
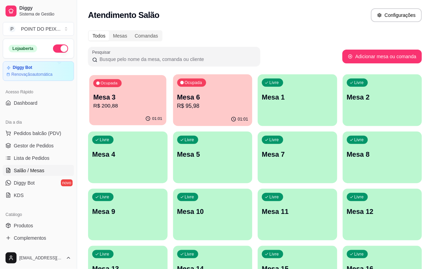
click at [133, 104] on p "R$ 200,88" at bounding box center [127, 106] width 69 height 8
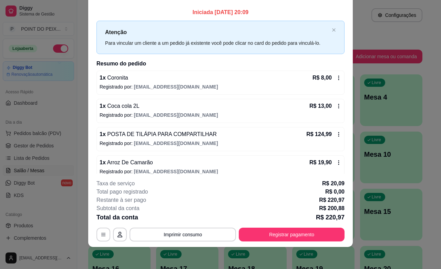
scroll to position [0, 0]
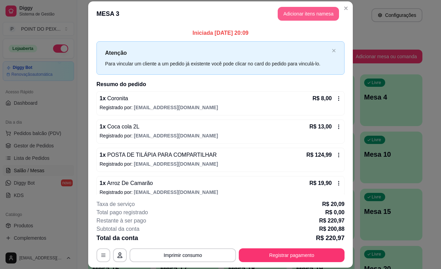
click at [295, 11] on button "Adicionar itens na mesa" at bounding box center [307, 14] width 61 height 14
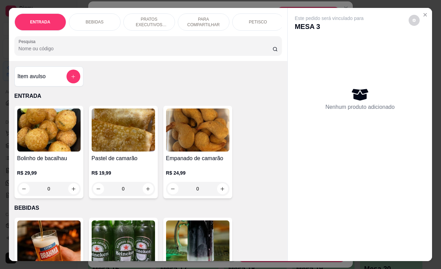
click at [96, 19] on p "BEBIDAS" at bounding box center [95, 22] width 18 height 6
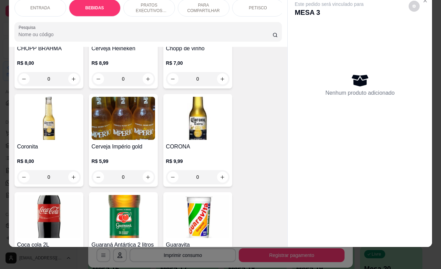
scroll to position [229, 0]
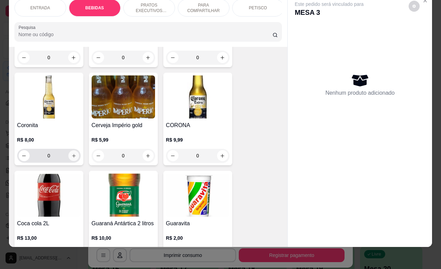
click at [72, 156] on icon "increase-product-quantity" at bounding box center [73, 155] width 3 height 3
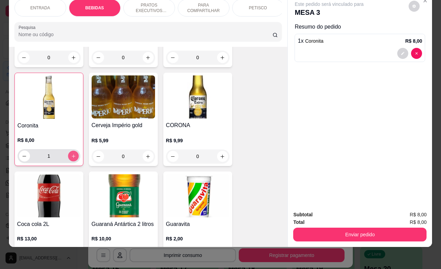
click at [71, 156] on icon "increase-product-quantity" at bounding box center [73, 156] width 5 height 5
type input "2"
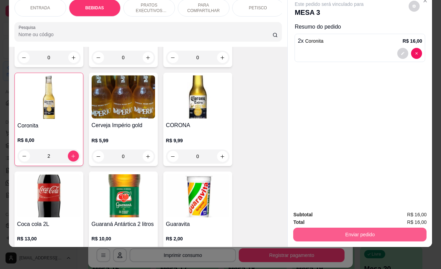
click at [345, 228] on button "Enviar pedido" at bounding box center [359, 235] width 133 height 14
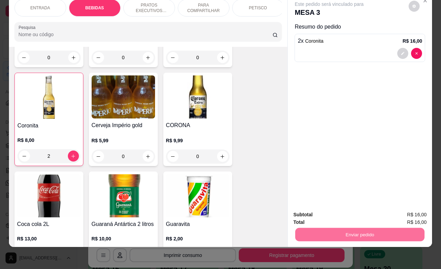
click at [333, 211] on button "Não registrar e enviar pedido" at bounding box center [336, 210] width 70 height 13
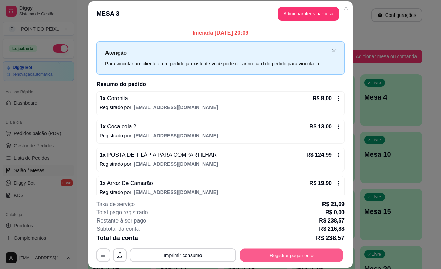
click at [267, 255] on button "Registrar pagamento" at bounding box center [291, 254] width 103 height 13
click at [258, 254] on button "Registrar pagamento" at bounding box center [292, 255] width 106 height 14
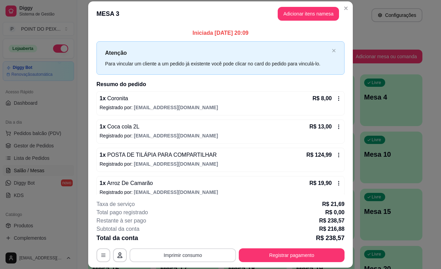
click at [195, 255] on button "Imprimir consumo" at bounding box center [182, 255] width 106 height 14
click at [188, 239] on button "IMPRESSORA" at bounding box center [181, 239] width 50 height 11
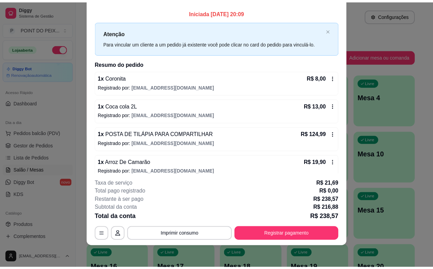
scroll to position [0, 0]
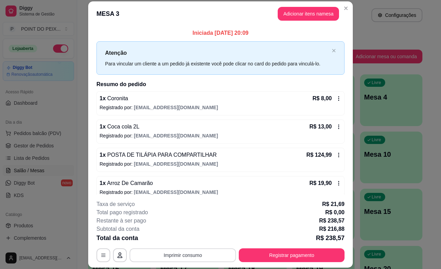
click at [181, 255] on button "Imprimir consumo" at bounding box center [182, 255] width 106 height 14
click at [222, 233] on div "Total da conta R$ 238,57" at bounding box center [220, 238] width 248 height 10
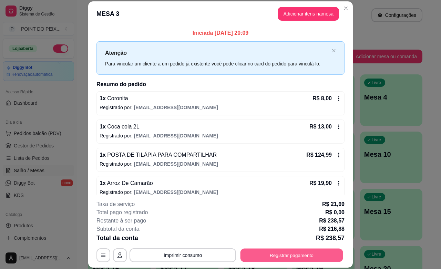
click at [259, 254] on button "Registrar pagamento" at bounding box center [291, 254] width 103 height 13
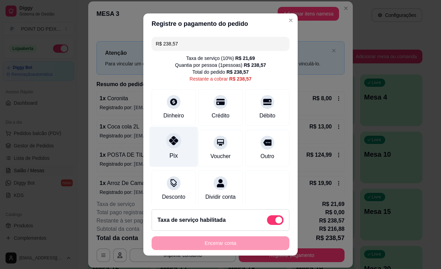
click at [169, 140] on icon at bounding box center [173, 140] width 9 height 9
type input "R$ 0,00"
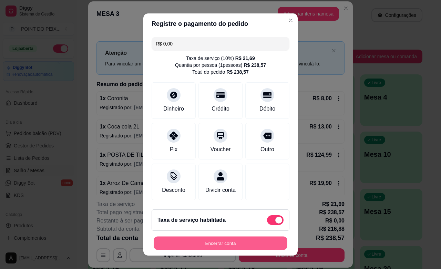
click at [219, 243] on button "Encerrar conta" at bounding box center [221, 242] width 134 height 13
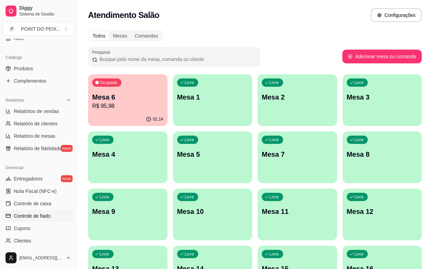
scroll to position [172, 0]
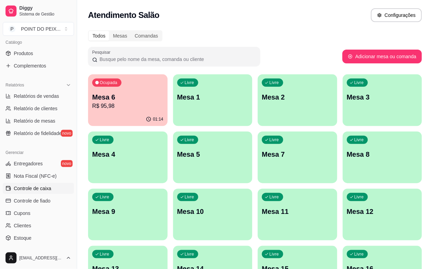
click at [46, 190] on span "Controle de caixa" at bounding box center [33, 188] width 38 height 7
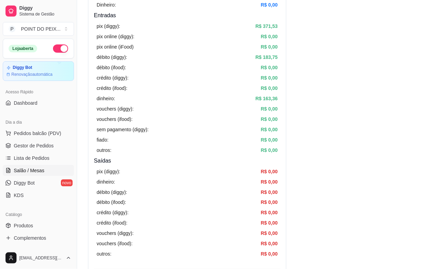
click at [37, 173] on span "Salão / Mesas" at bounding box center [29, 170] width 31 height 7
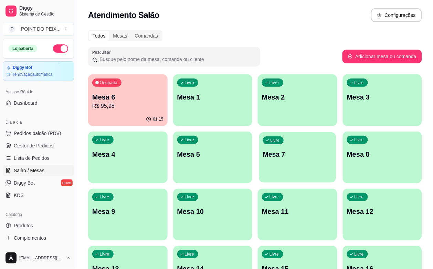
click at [263, 152] on p "Mesa 7" at bounding box center [297, 154] width 69 height 9
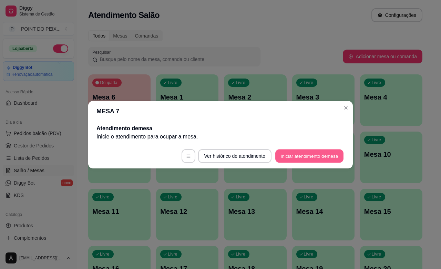
click at [295, 154] on button "Iniciar atendimento de mesa" at bounding box center [309, 155] width 68 height 13
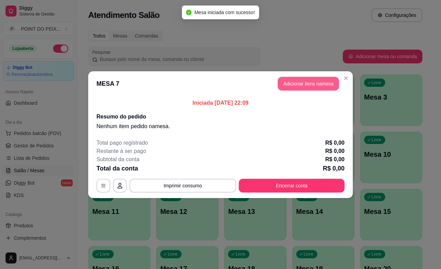
click at [305, 86] on button "Adicionar itens na mesa" at bounding box center [307, 84] width 61 height 14
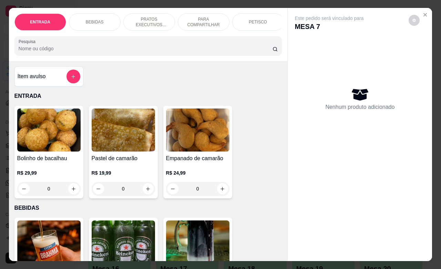
click at [255, 20] on p "PETISCO" at bounding box center [257, 22] width 18 height 6
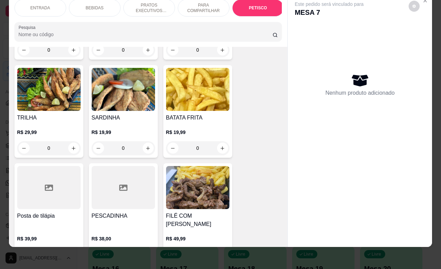
scroll to position [1638, 0]
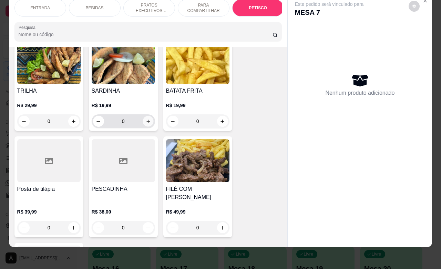
click at [146, 119] on icon "increase-product-quantity" at bounding box center [147, 121] width 5 height 5
type input "1"
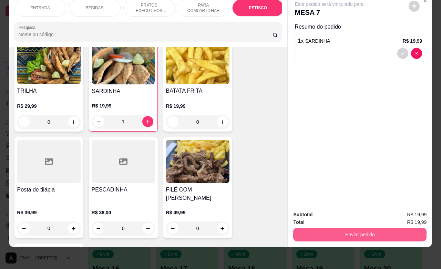
click at [341, 230] on button "Enviar pedido" at bounding box center [359, 235] width 133 height 14
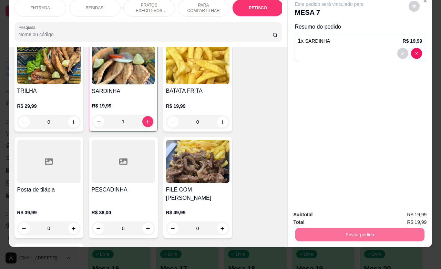
click at [323, 208] on button "Não registrar e enviar pedido" at bounding box center [336, 210] width 72 height 13
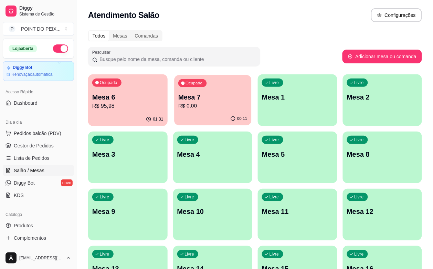
click at [188, 99] on p "Mesa 7" at bounding box center [212, 97] width 69 height 9
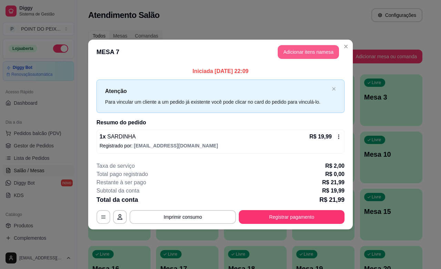
click at [325, 55] on button "Adicionar itens na mesa" at bounding box center [307, 52] width 61 height 14
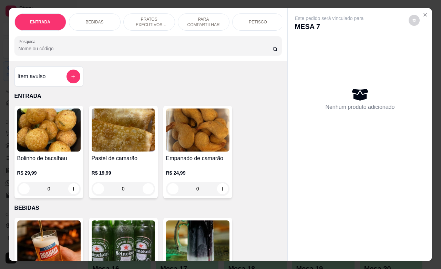
click at [92, 19] on p "BEBIDAS" at bounding box center [95, 22] width 18 height 6
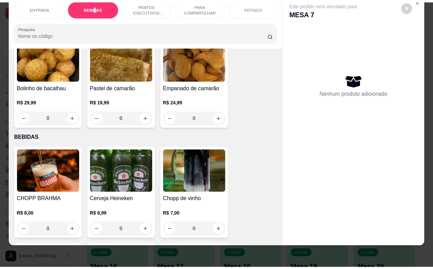
scroll to position [0, 0]
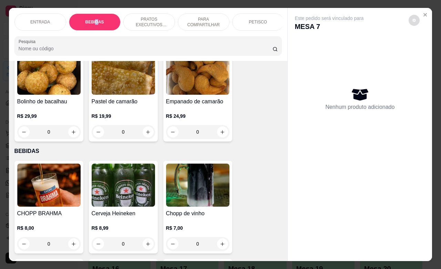
click at [412, 18] on icon "decrease-product-quantity" at bounding box center [414, 20] width 4 height 4
click at [394, 10] on div "Este pedido será vinculado para MESA 7 Nenhum produto adicionado" at bounding box center [359, 129] width 144 height 242
click at [425, 14] on button "Close" at bounding box center [424, 14] width 11 height 11
